Goal: Task Accomplishment & Management: Use online tool/utility

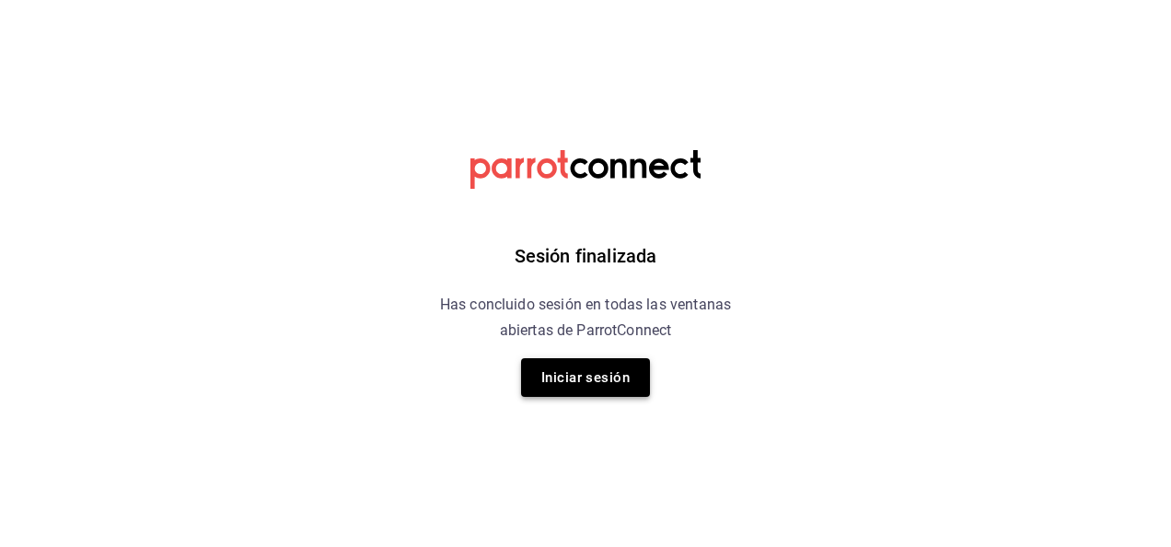
click at [581, 367] on button "Iniciar sesión" at bounding box center [585, 377] width 129 height 39
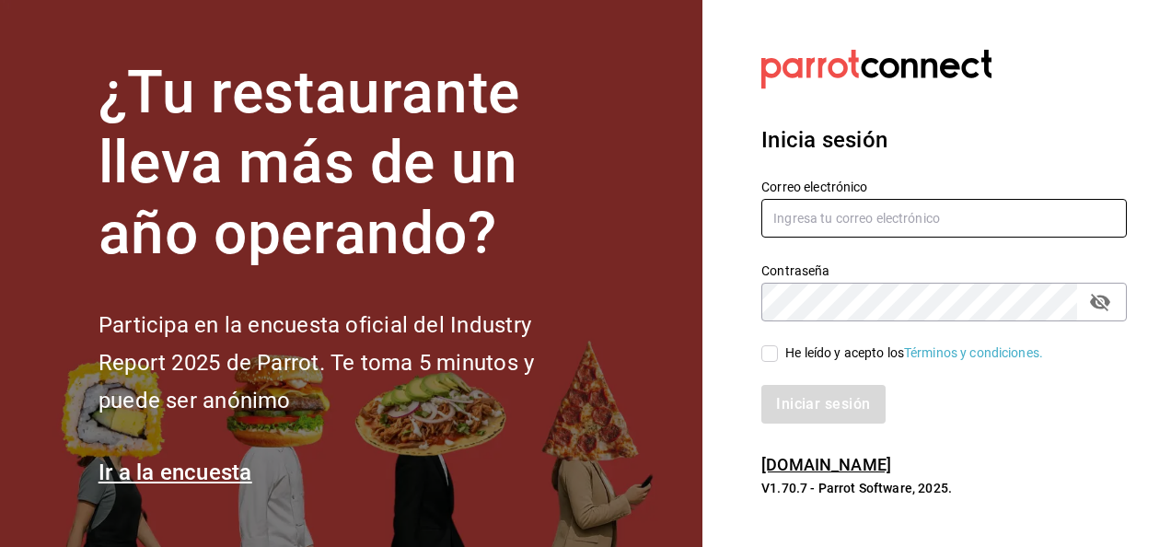
type input "hotaru.puebla@grupocosteno.com"
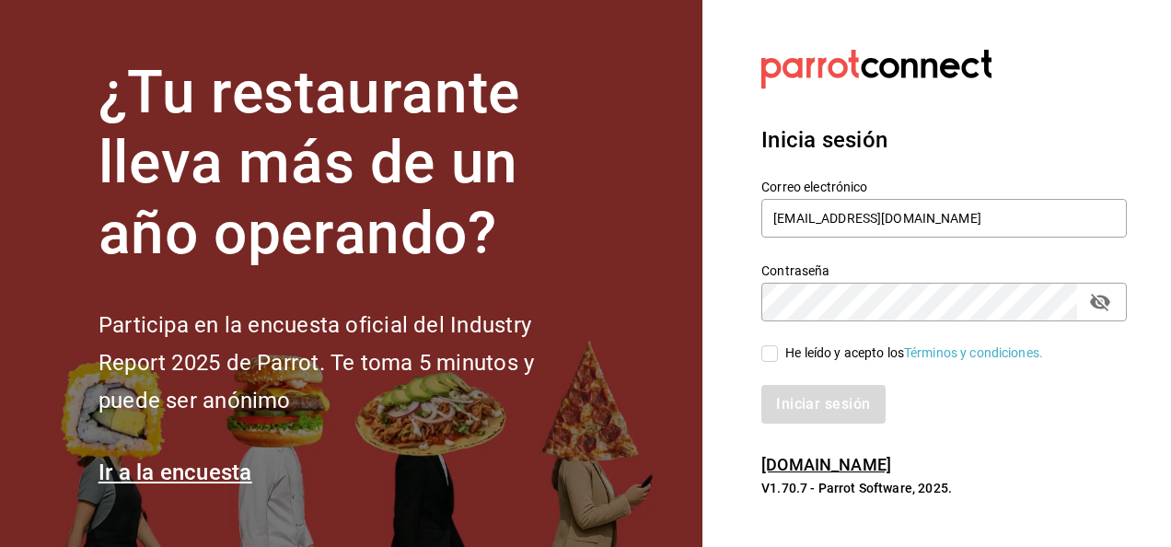
click at [768, 354] on input "He leído y acepto los Términos y condiciones." at bounding box center [770, 353] width 17 height 17
checkbox input "true"
click at [832, 396] on button "Iniciar sesión" at bounding box center [824, 404] width 125 height 39
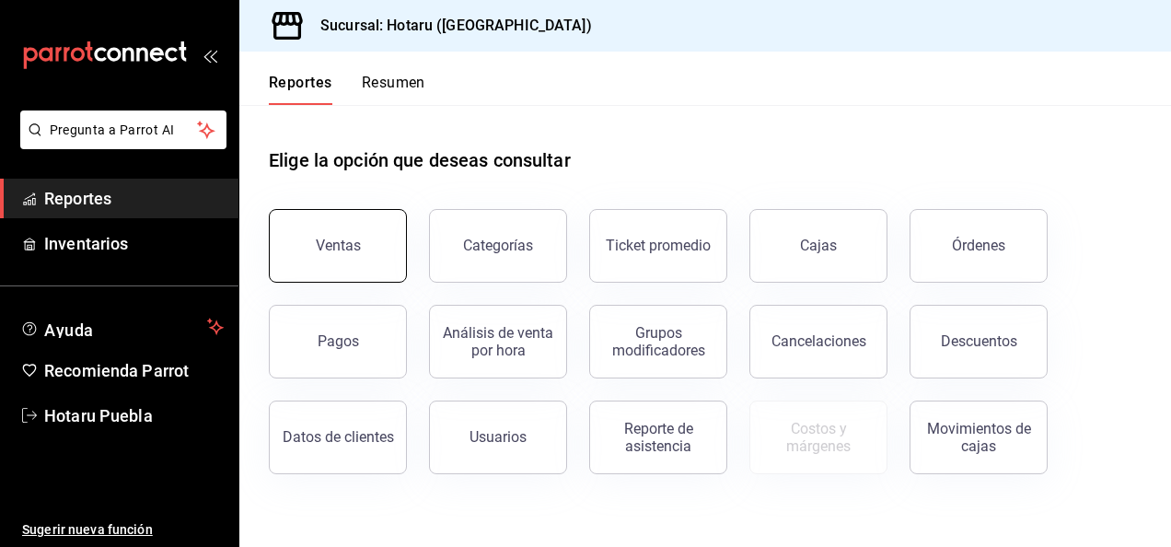
click at [361, 232] on button "Ventas" at bounding box center [338, 246] width 138 height 74
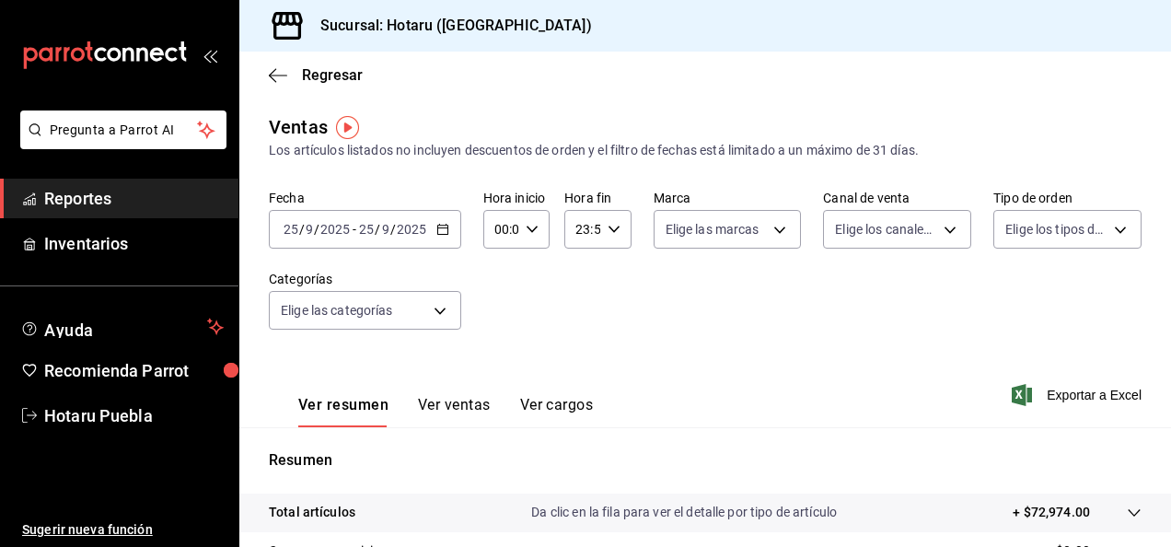
click at [441, 245] on div "[DATE] [DATE] - [DATE] [DATE]" at bounding box center [365, 229] width 192 height 39
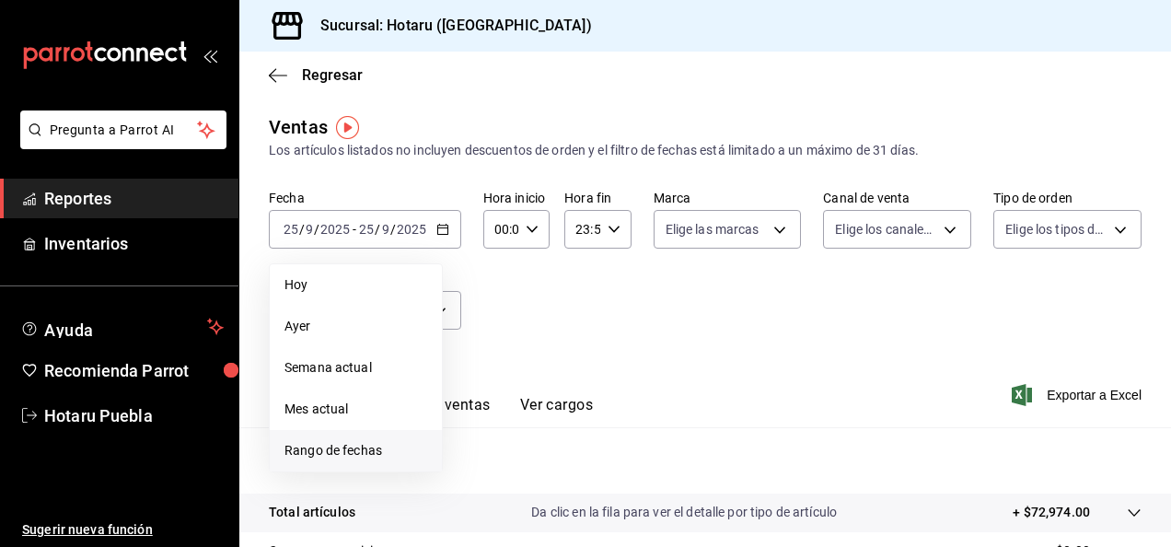
click at [337, 456] on span "Rango de fechas" at bounding box center [356, 450] width 143 height 19
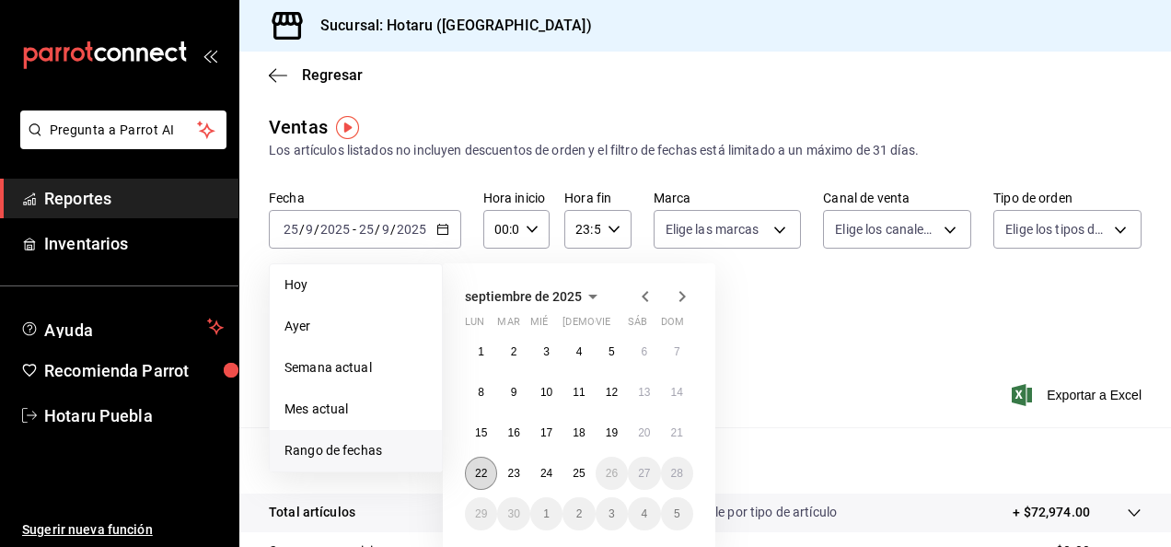
click at [470, 465] on button "22" at bounding box center [481, 473] width 32 height 33
click at [584, 478] on abbr "25" at bounding box center [579, 473] width 12 height 13
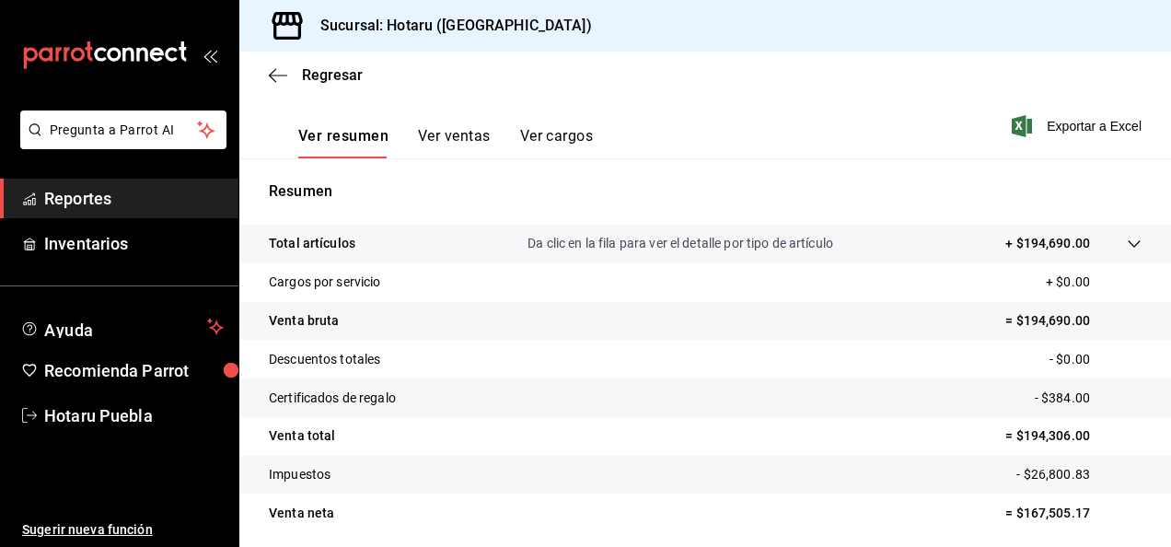
scroll to position [283, 0]
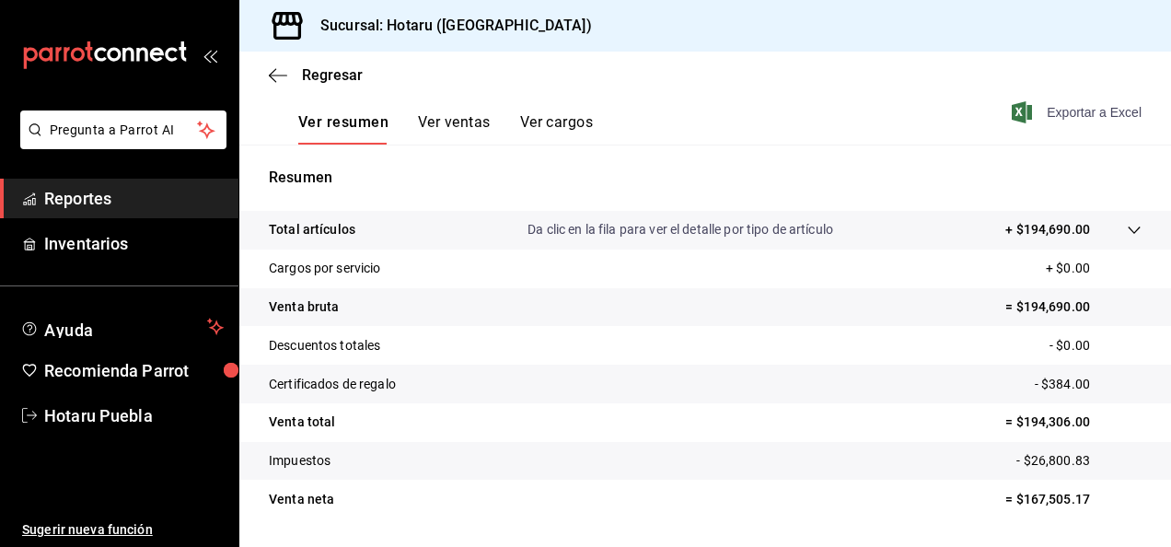
click at [1064, 118] on span "Exportar a Excel" at bounding box center [1079, 112] width 126 height 22
